Goal: Task Accomplishment & Management: Complete application form

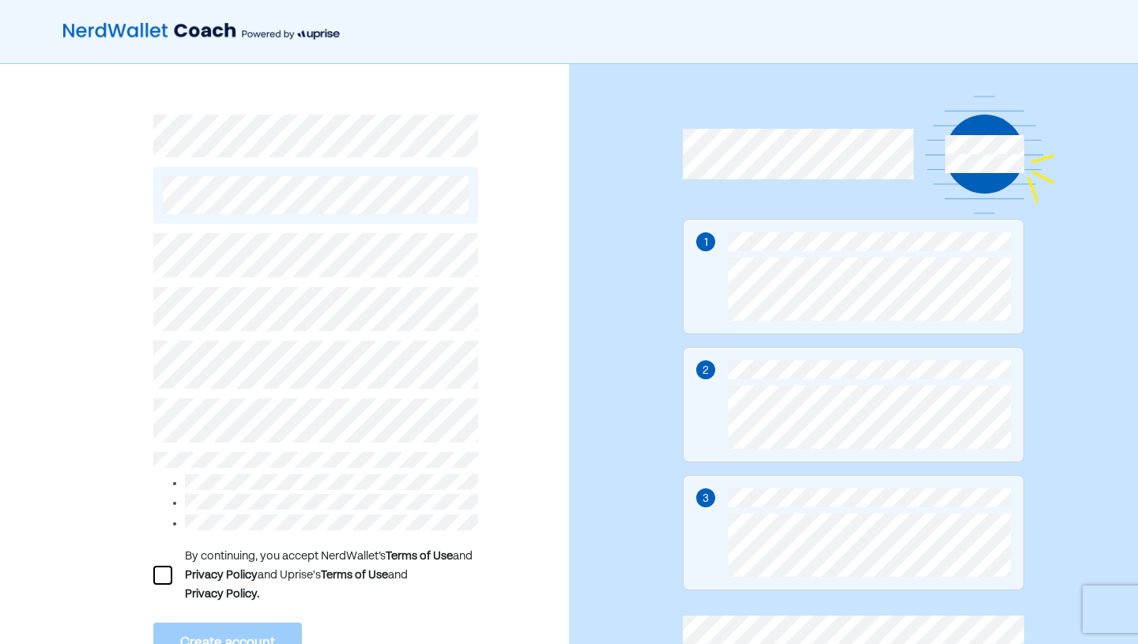
click at [169, 571] on div at bounding box center [162, 575] width 19 height 19
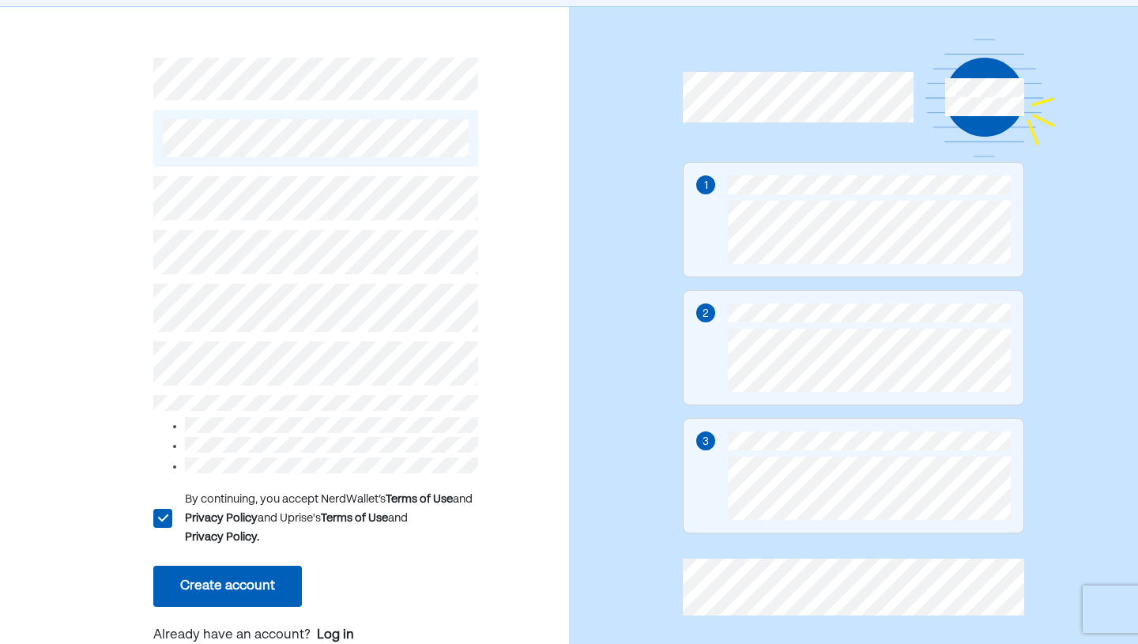
scroll to position [79, 0]
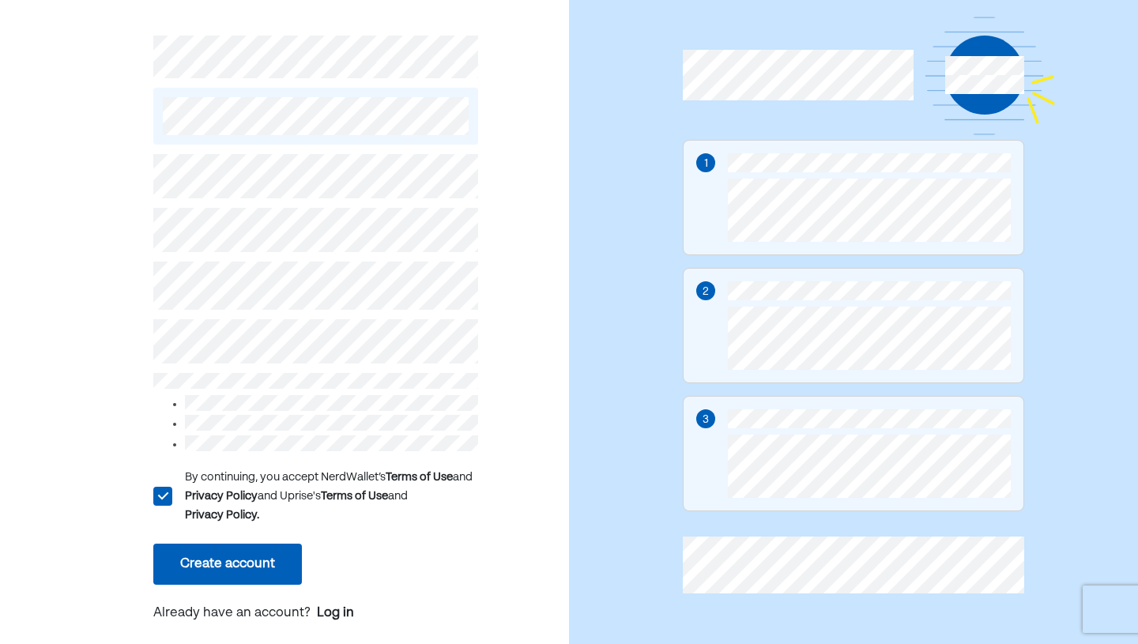
click at [274, 563] on button "Create account" at bounding box center [227, 564] width 149 height 41
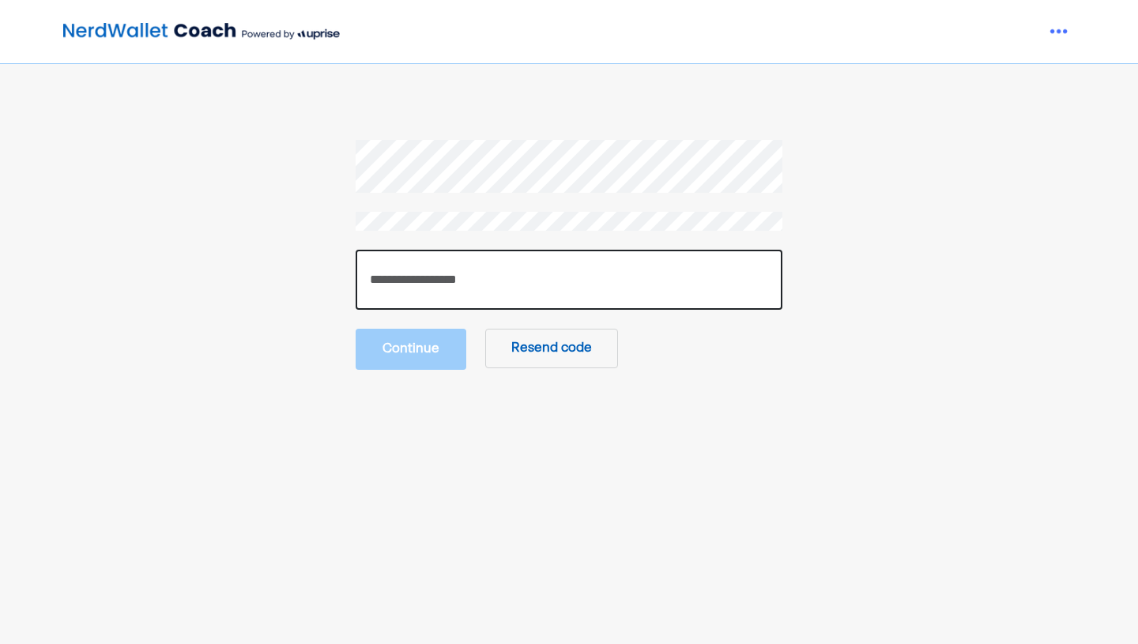
click at [659, 268] on input "number" at bounding box center [569, 280] width 427 height 60
type input "******"
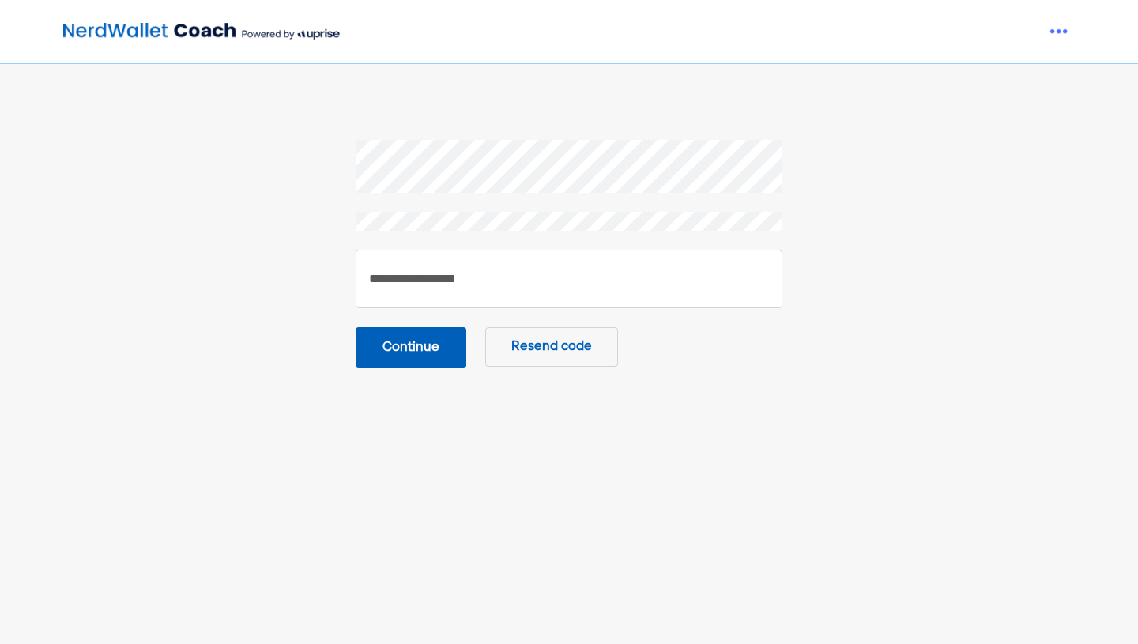
click at [451, 342] on button "Continue" at bounding box center [411, 347] width 111 height 41
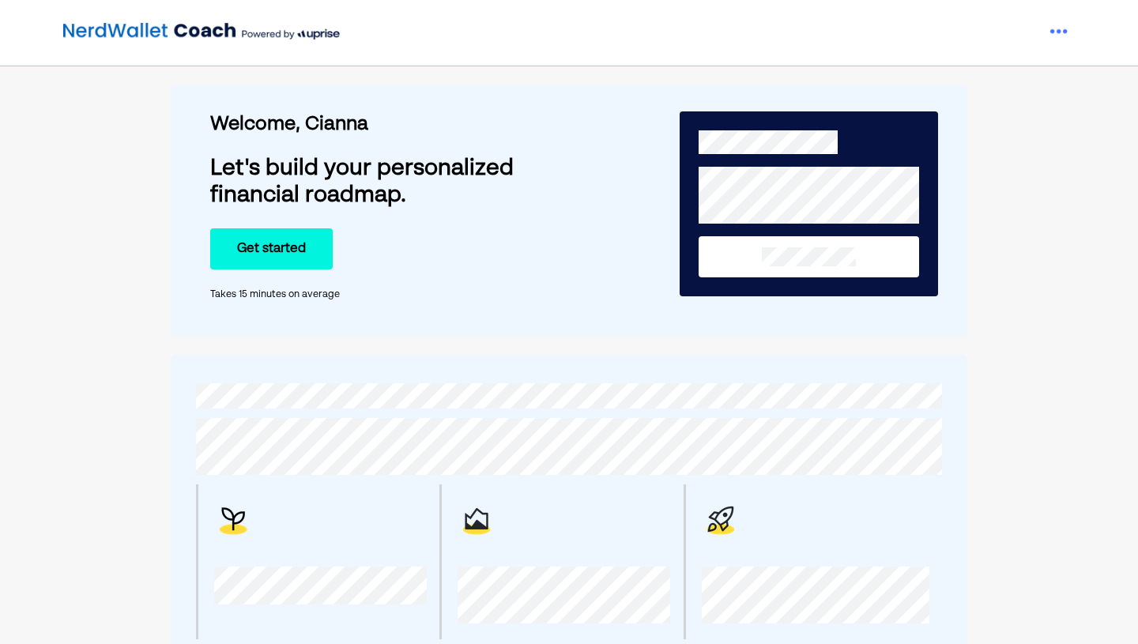
click at [280, 248] on button "Get started" at bounding box center [271, 248] width 123 height 41
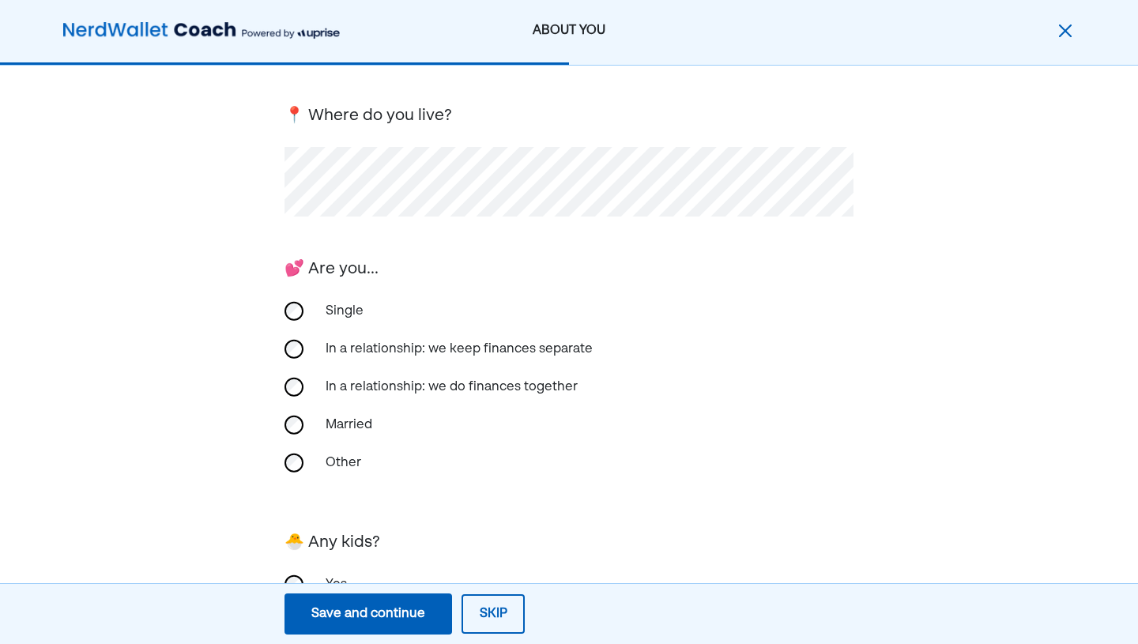
scroll to position [231, 0]
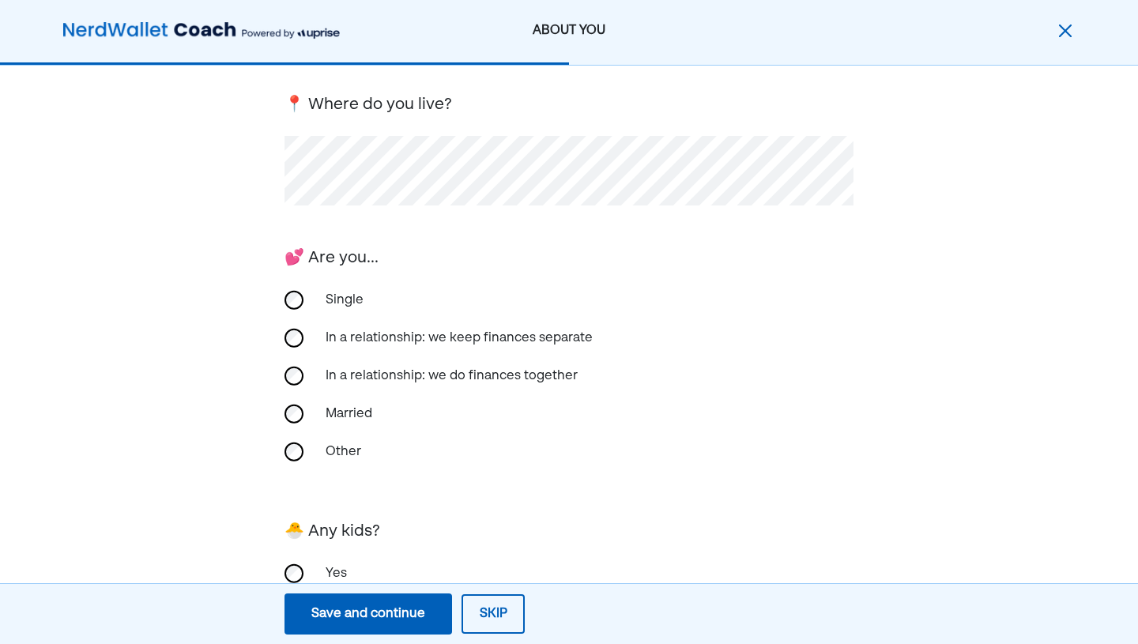
click at [406, 339] on div "In a relationship: we keep finances separate" at bounding box center [459, 338] width 286 height 38
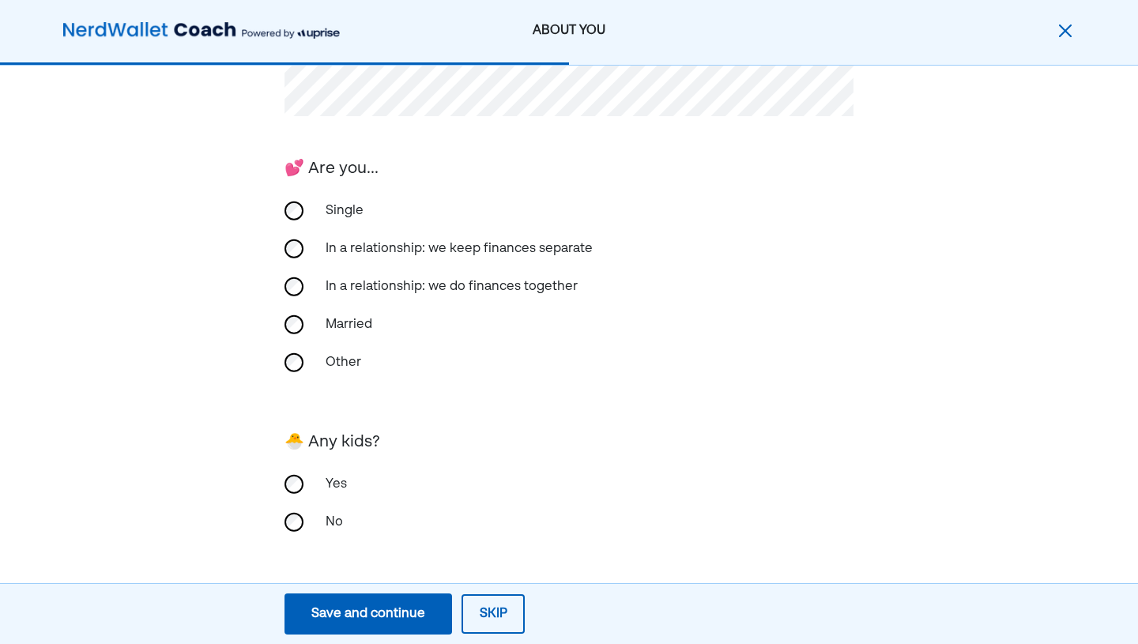
click at [310, 524] on div "No" at bounding box center [569, 523] width 569 height 38
click at [430, 619] on button "Save and continue Save Save and continue" at bounding box center [369, 614] width 168 height 41
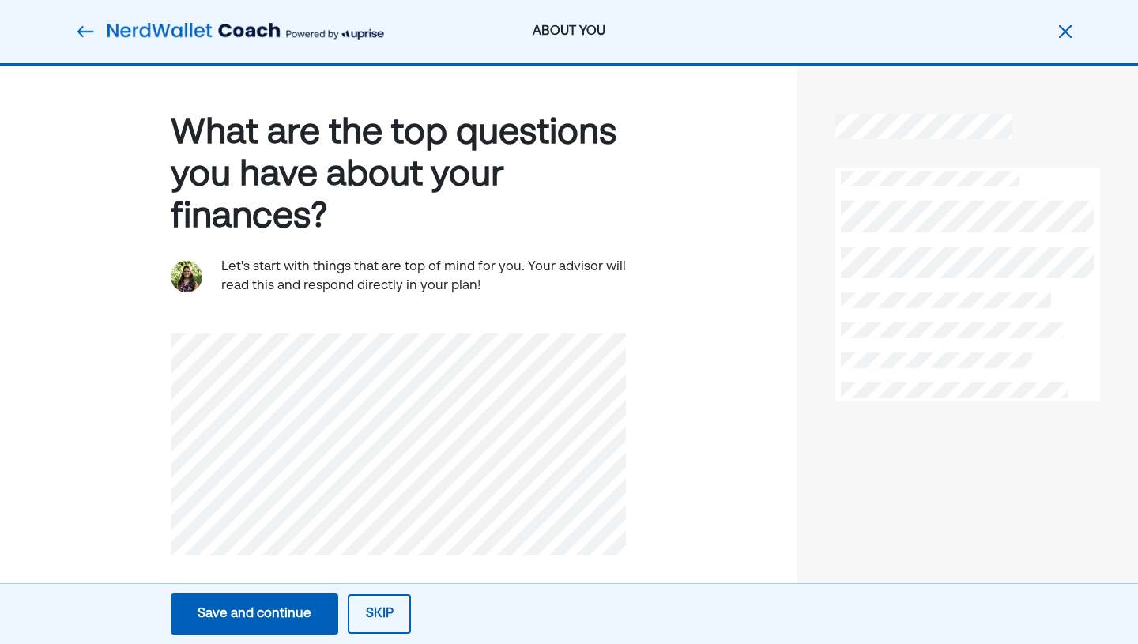
scroll to position [6, 0]
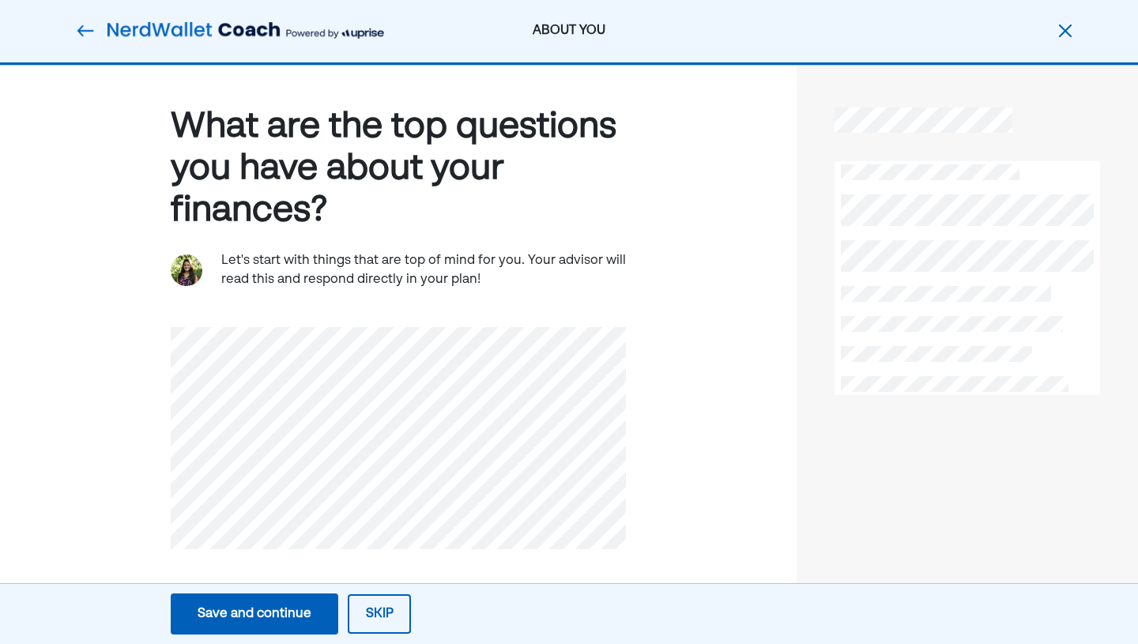
click at [296, 621] on div "Save and continue" at bounding box center [255, 614] width 114 height 19
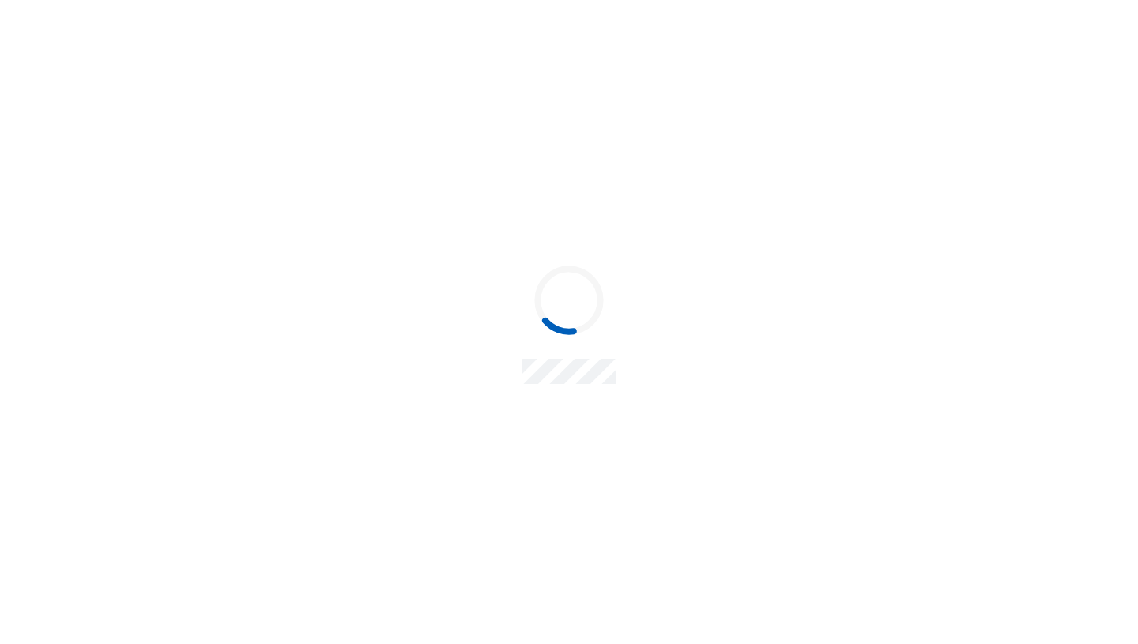
scroll to position [0, 0]
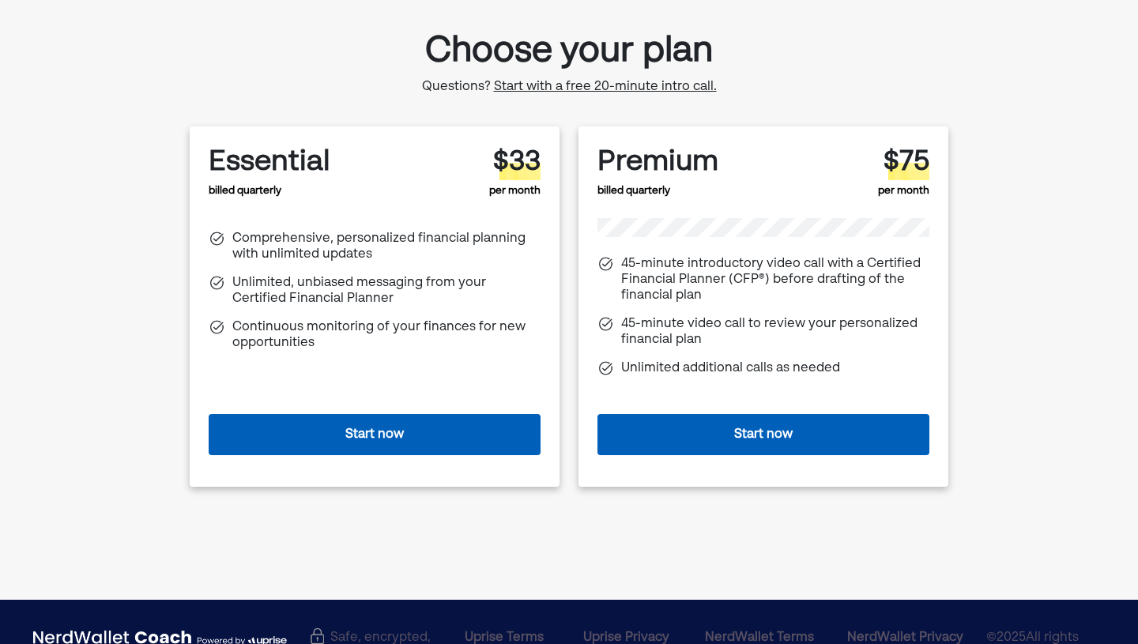
scroll to position [65, 0]
